Goal: Task Accomplishment & Management: Manage account settings

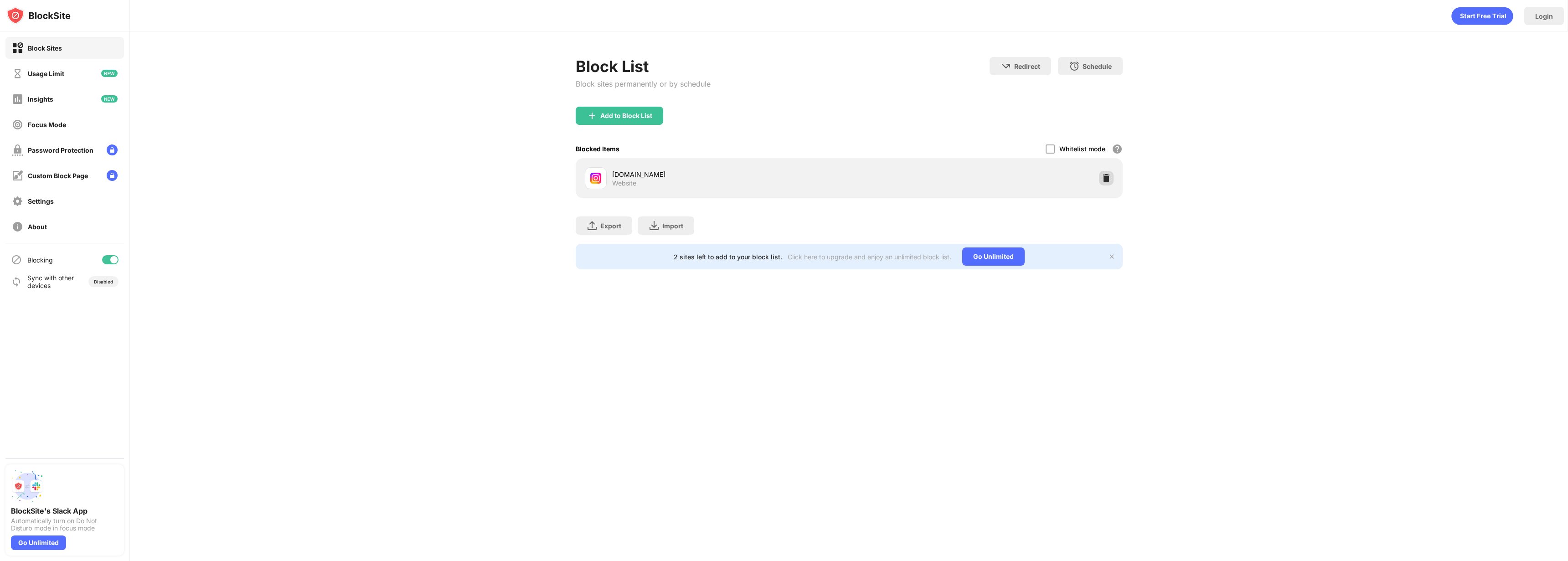
click at [1110, 182] on img at bounding box center [1106, 178] width 9 height 9
